Goal: Task Accomplishment & Management: Manage account settings

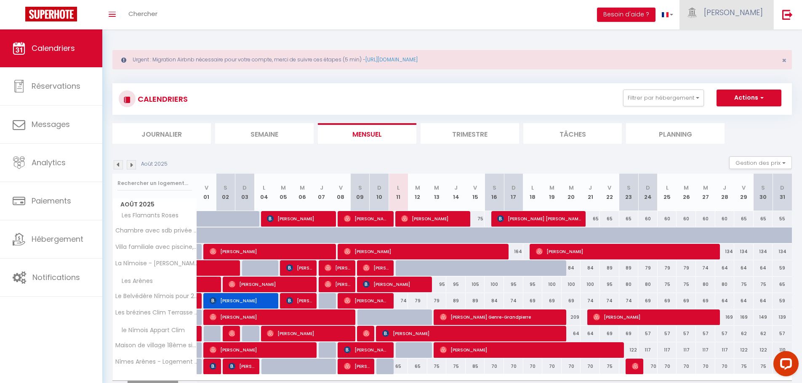
click at [739, 16] on span "[PERSON_NAME]" at bounding box center [733, 12] width 59 height 11
click at [739, 38] on link "Paramètres" at bounding box center [739, 42] width 62 height 14
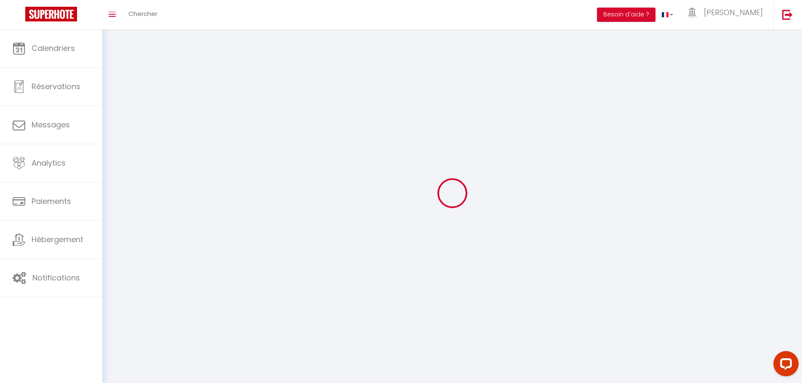
select select "28"
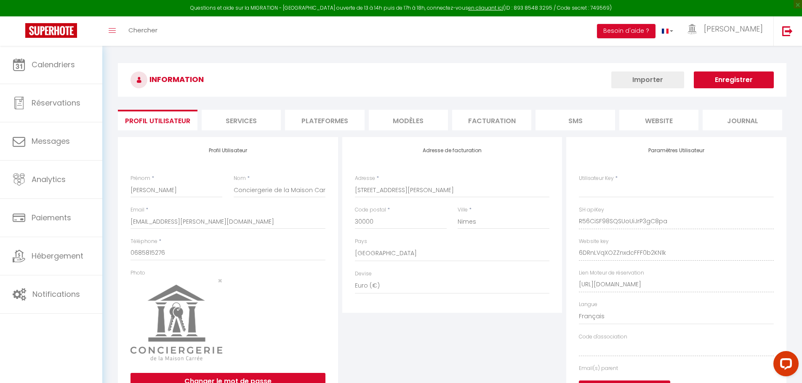
type input "R56CiSF98SQSUoUiJrP3gC8pa"
type input "6DRnLVqXOZZnxdcFFF0b2KN1k"
type input "[URL][DOMAIN_NAME]"
select select "fr"
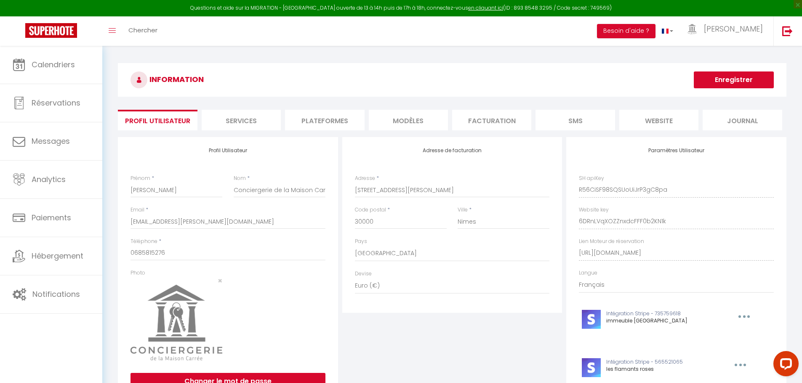
click at [338, 113] on li "Plateformes" at bounding box center [324, 120] width 79 height 21
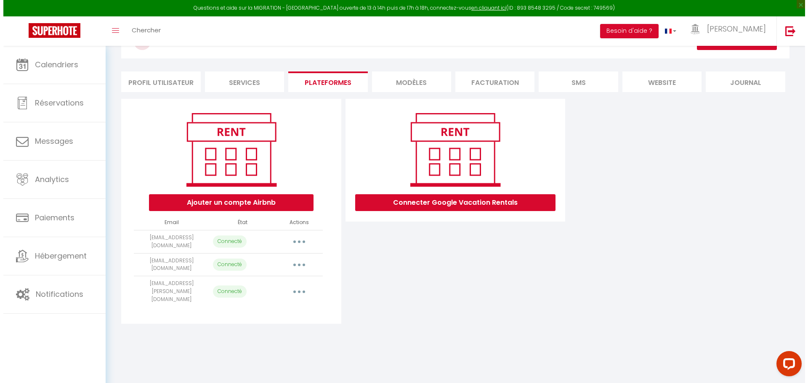
scroll to position [46, 0]
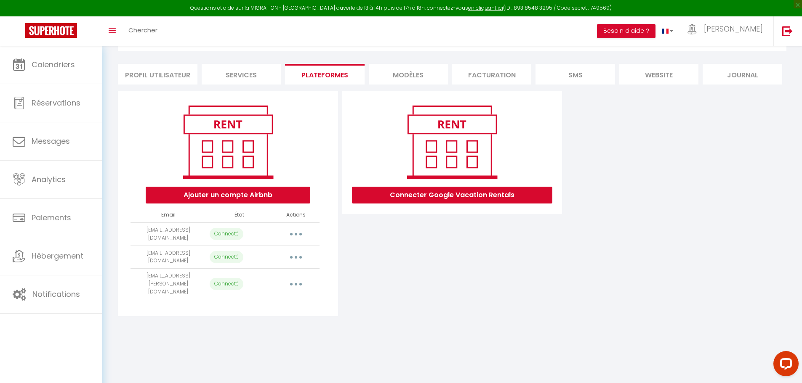
click at [295, 235] on icon "button" at bounding box center [296, 234] width 3 height 3
click at [276, 255] on link "Importer les appartements" at bounding box center [258, 253] width 93 height 14
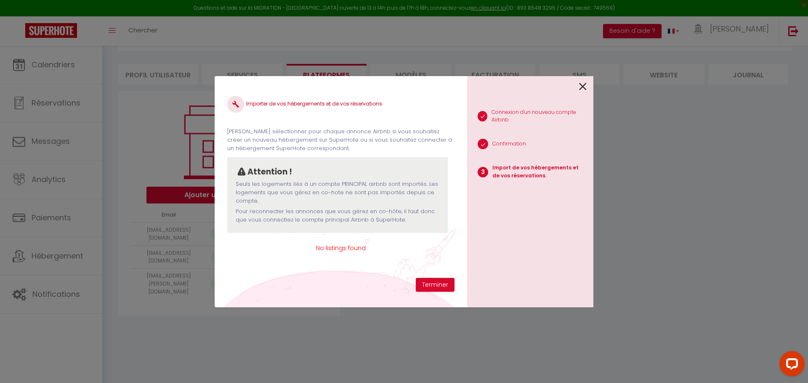
click at [585, 86] on icon at bounding box center [583, 86] width 8 height 13
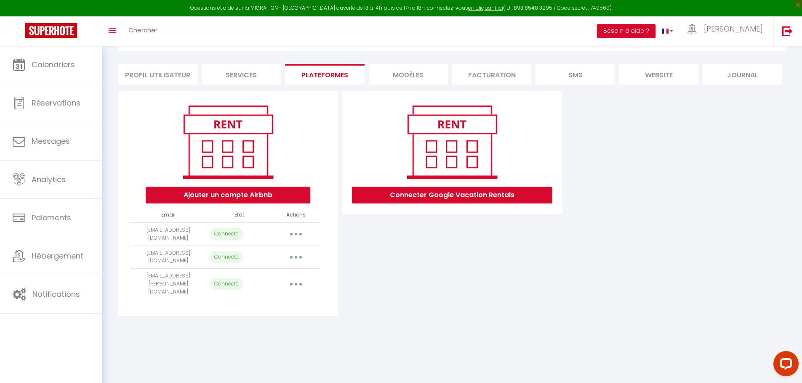
click at [298, 254] on button "button" at bounding box center [296, 257] width 24 height 13
click at [286, 276] on link "Importer les appartements" at bounding box center [258, 276] width 93 height 14
select select "21176"
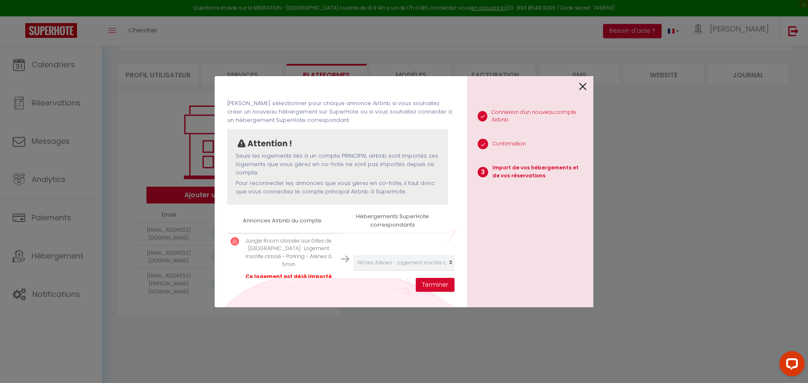
scroll to position [47, 0]
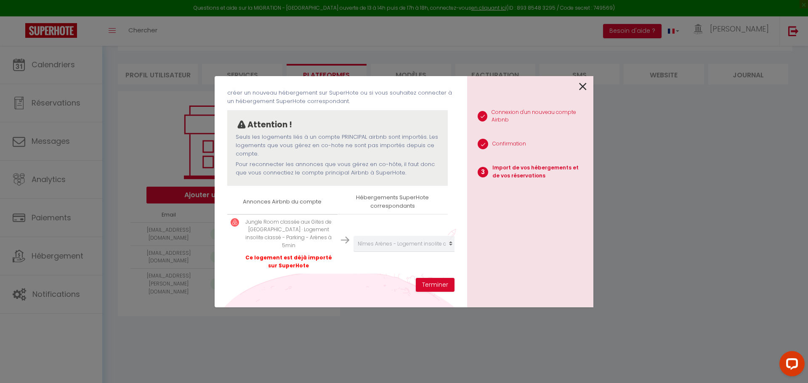
click at [584, 88] on icon at bounding box center [583, 86] width 8 height 13
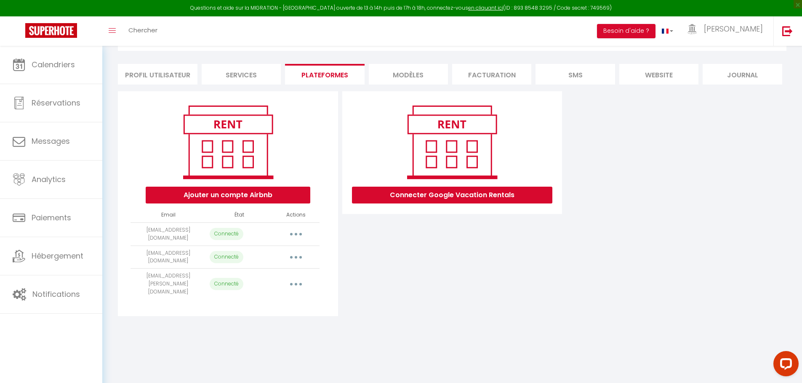
click at [293, 279] on button "button" at bounding box center [296, 284] width 24 height 13
click at [283, 296] on link "Importer les appartements" at bounding box center [258, 303] width 93 height 14
select select "50364"
select select "47070"
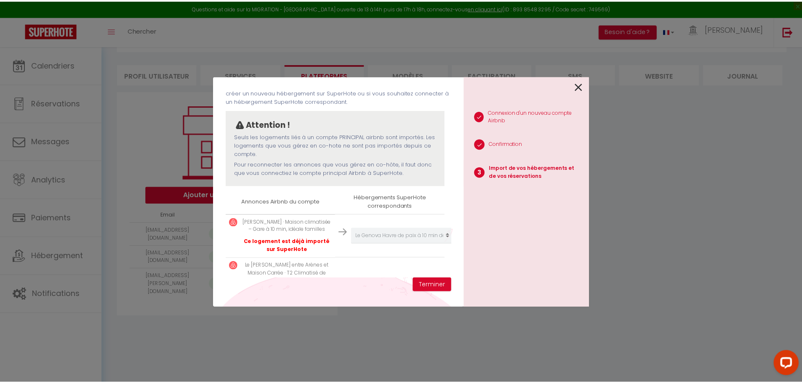
scroll to position [90, 0]
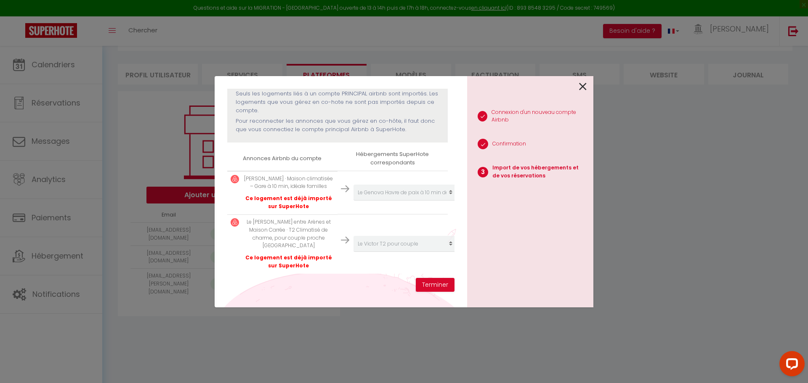
click at [582, 87] on icon at bounding box center [583, 86] width 8 height 13
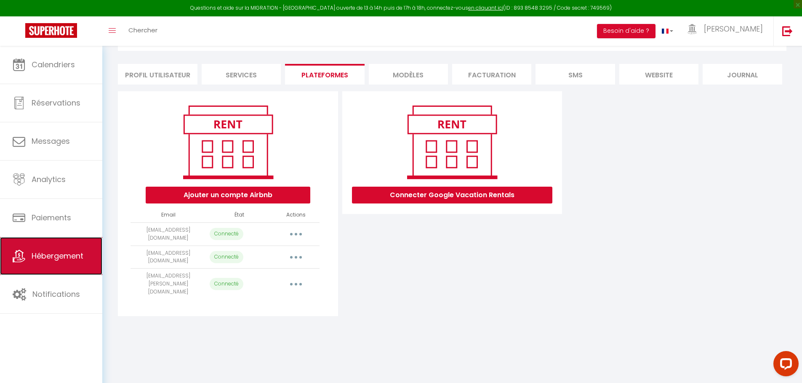
click at [57, 253] on span "Hébergement" at bounding box center [58, 256] width 52 height 11
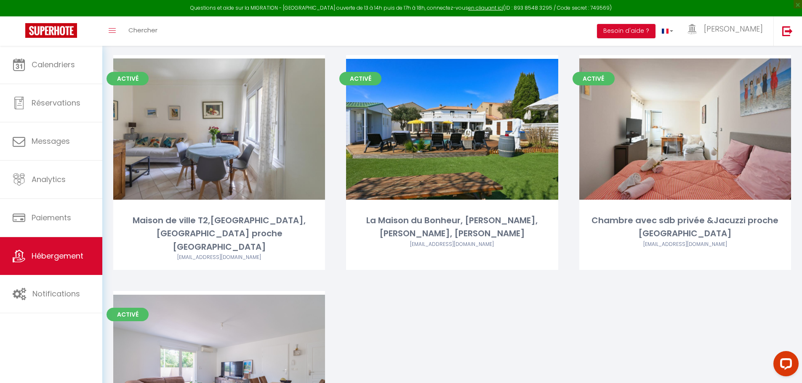
scroll to position [1068, 0]
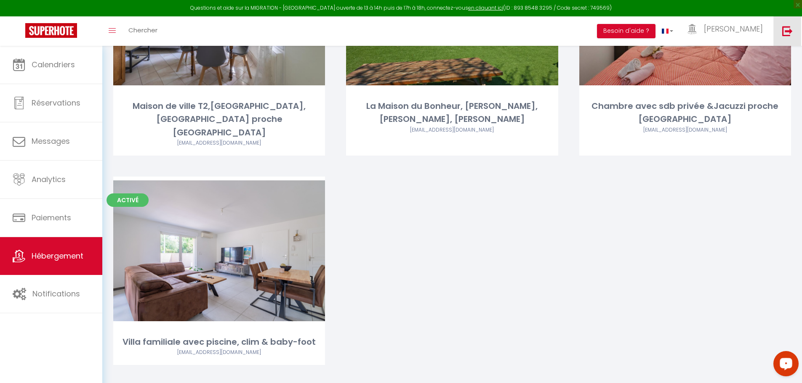
click at [784, 30] on img at bounding box center [787, 31] width 11 height 11
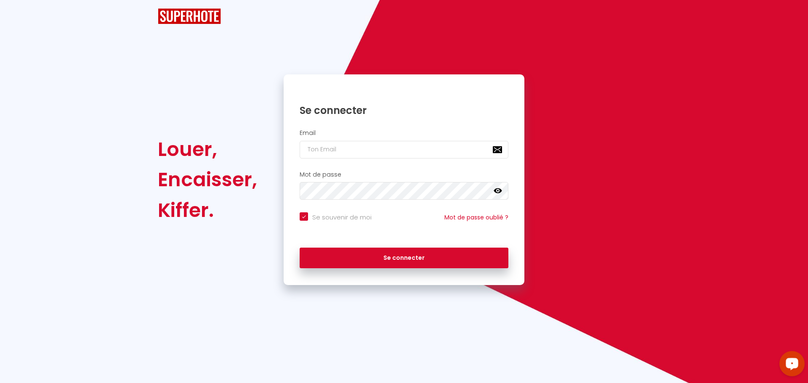
checkbox input "true"
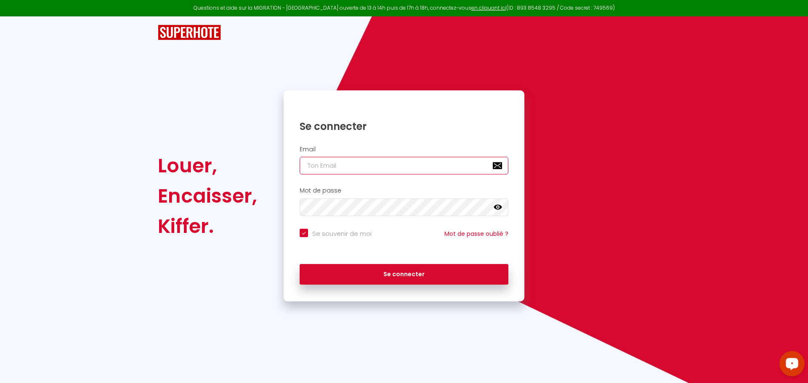
type input "[PERSON_NAME][EMAIL_ADDRESS][DOMAIN_NAME]"
checkbox input "true"
drag, startPoint x: 387, startPoint y: 169, endPoint x: 265, endPoint y: 165, distance: 122.5
click at [266, 165] on div "Louer, Encaisser, [PERSON_NAME]. Se connecter Email [PERSON_NAME][EMAIL_ADDRESS…" at bounding box center [403, 195] width 503 height 211
paste input "[EMAIL_ADDRESS]"
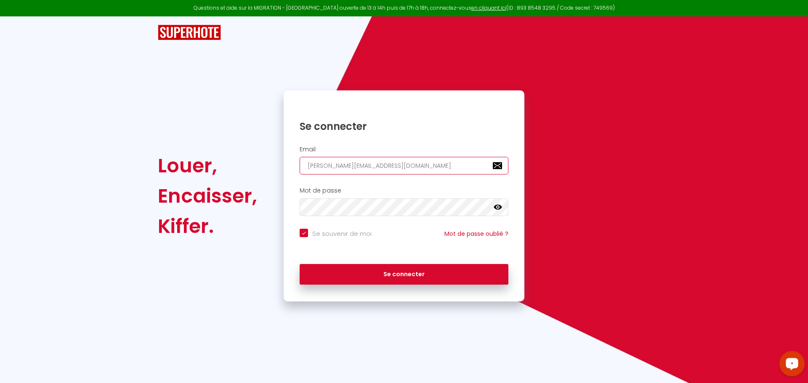
type input "[EMAIL_ADDRESS][DOMAIN_NAME]"
checkbox input "true"
type input "[EMAIL_ADDRESS][DOMAIN_NAME]"
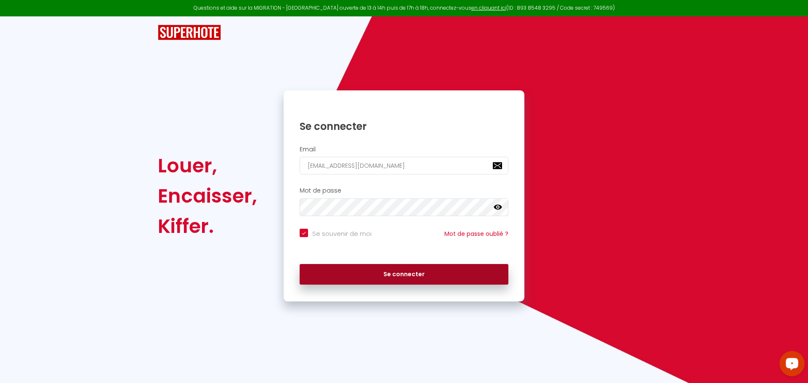
click at [367, 277] on button "Se connecter" at bounding box center [404, 274] width 209 height 21
checkbox input "true"
